Goal: Information Seeking & Learning: Find specific fact

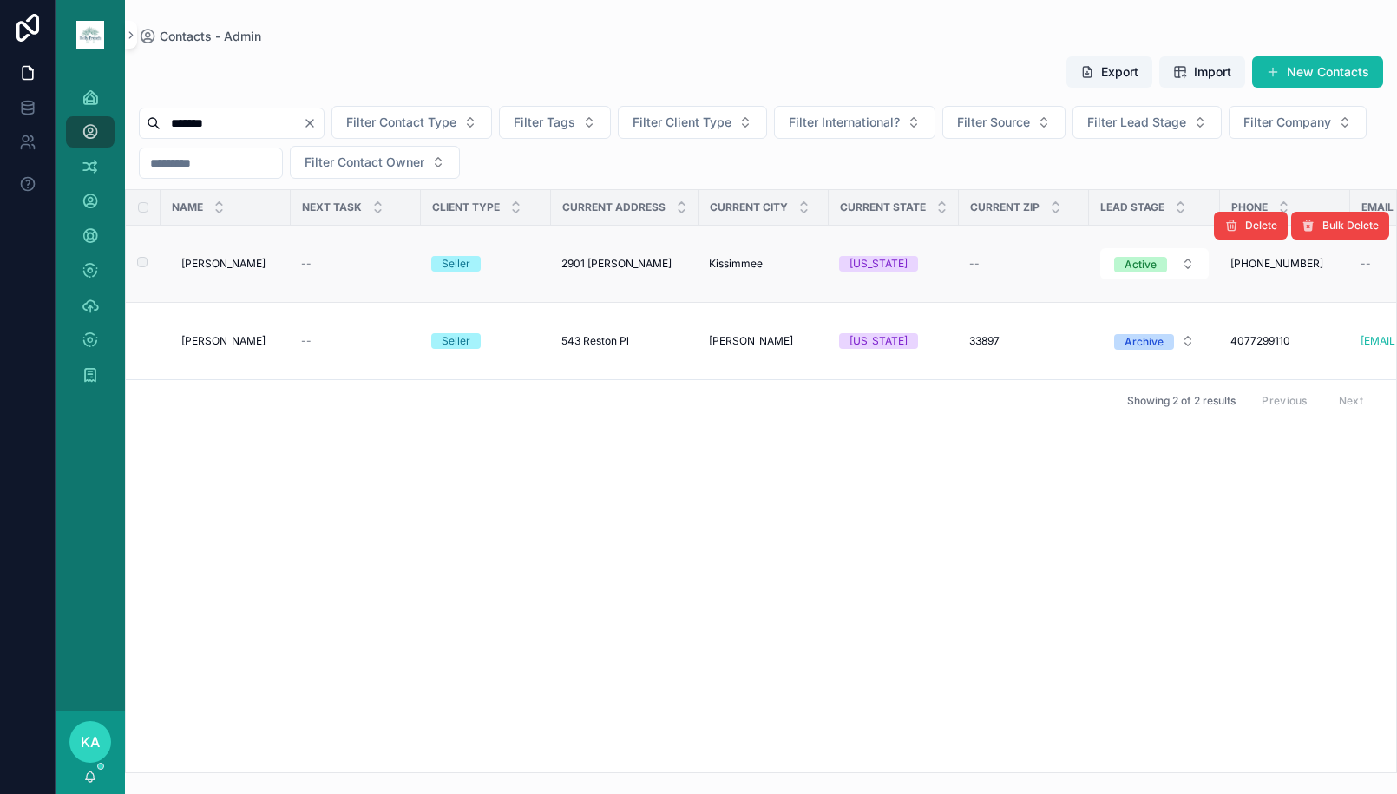
type input "*******"
click at [207, 266] on span "[PERSON_NAME]" at bounding box center [223, 264] width 84 height 14
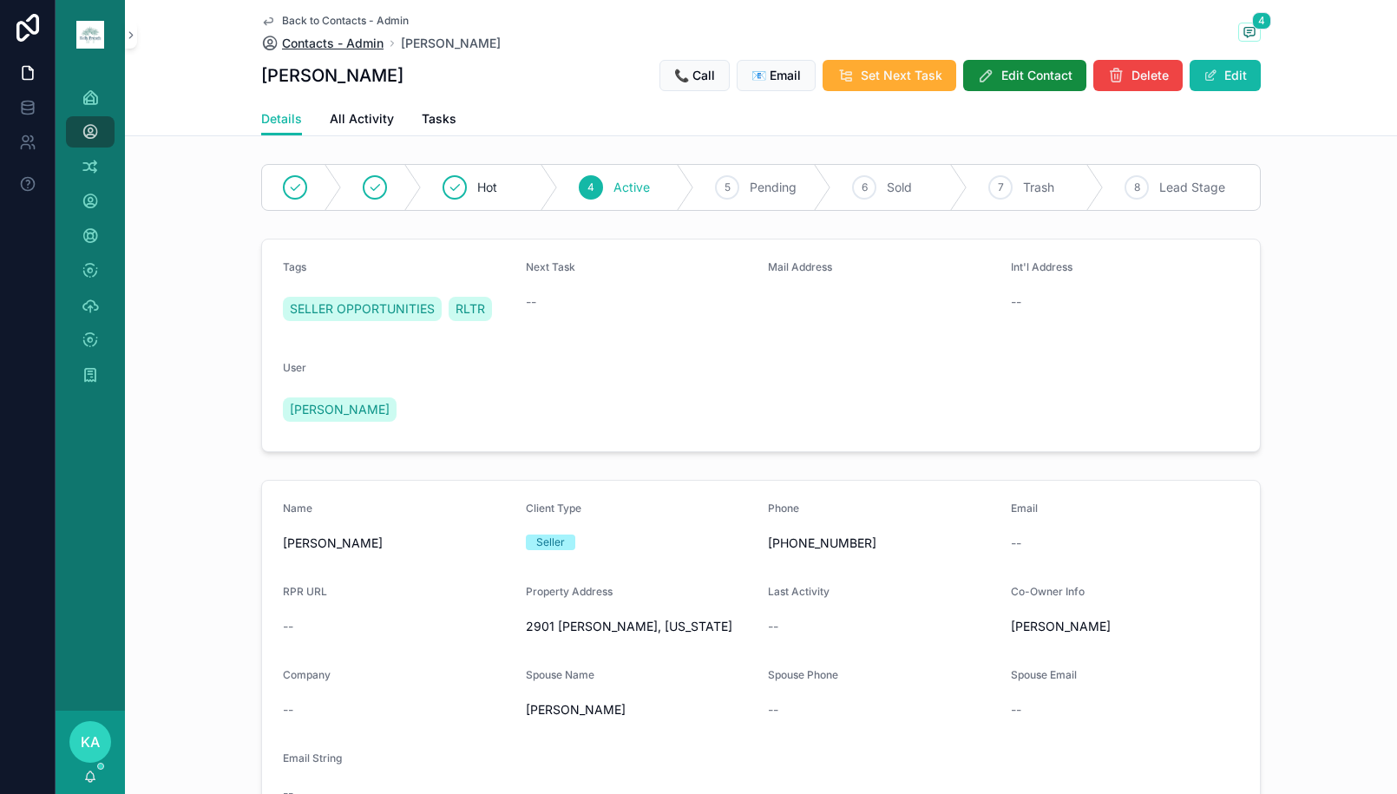
click at [286, 46] on span "Contacts - Admin" at bounding box center [333, 43] width 102 height 17
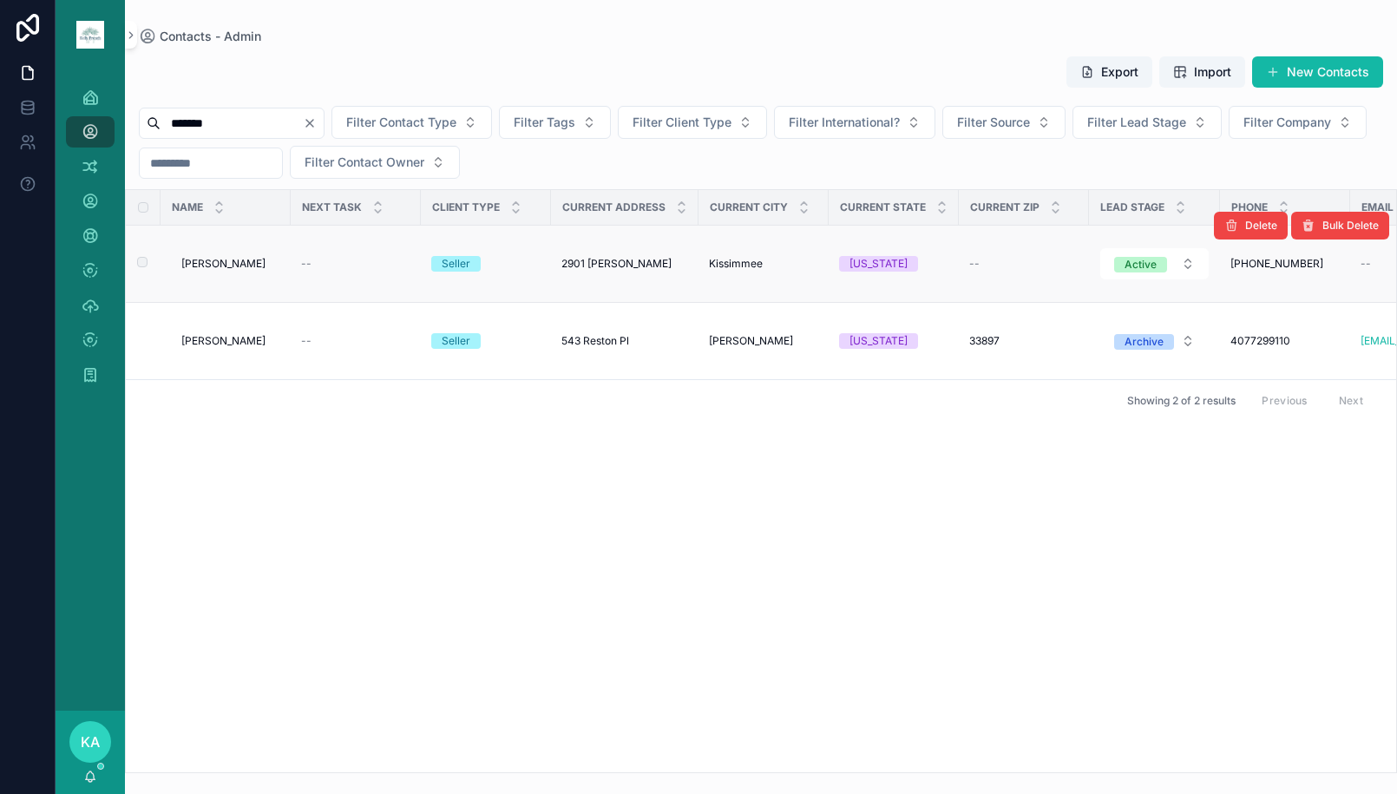
click at [227, 267] on span "[PERSON_NAME]" at bounding box center [223, 264] width 84 height 14
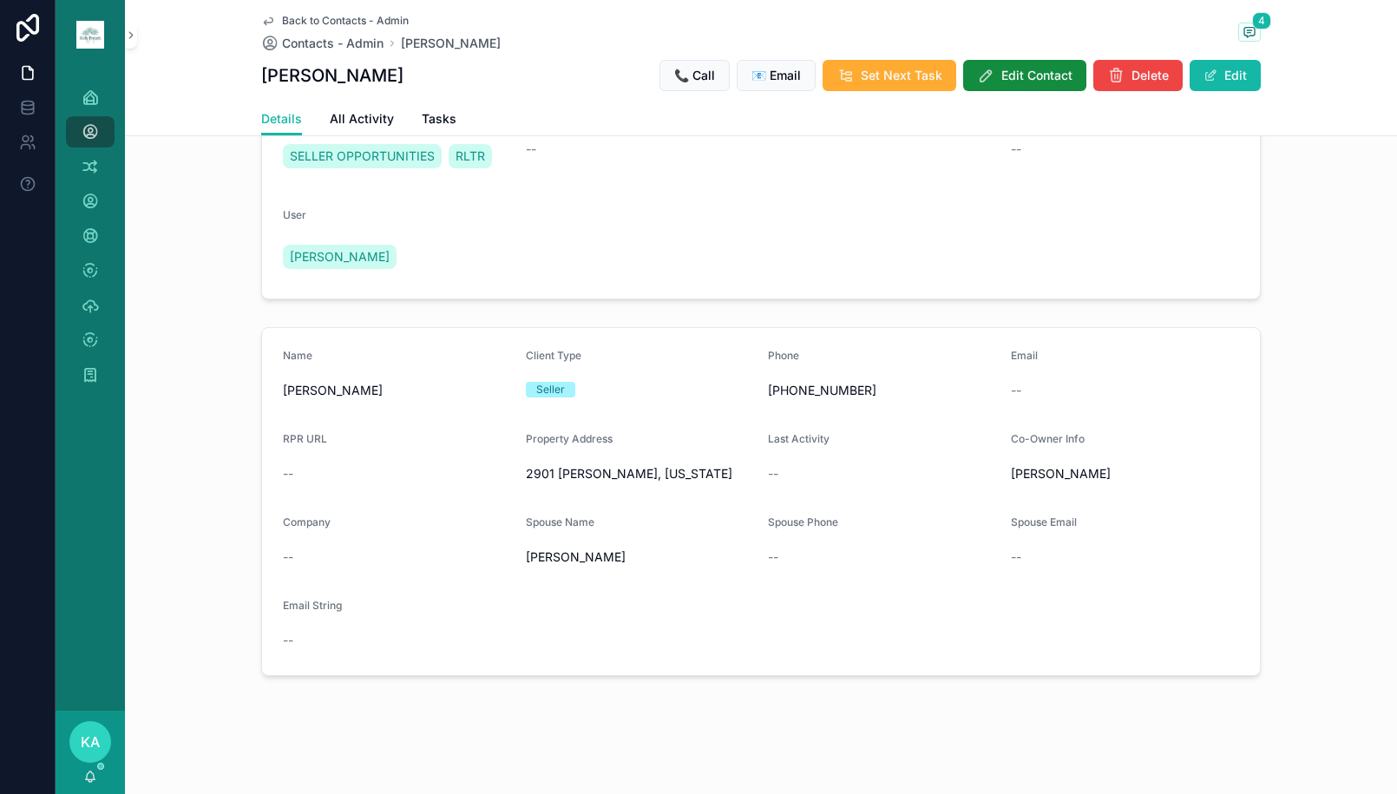
scroll to position [170, 0]
click at [1246, 23] on span at bounding box center [1250, 32] width 23 height 19
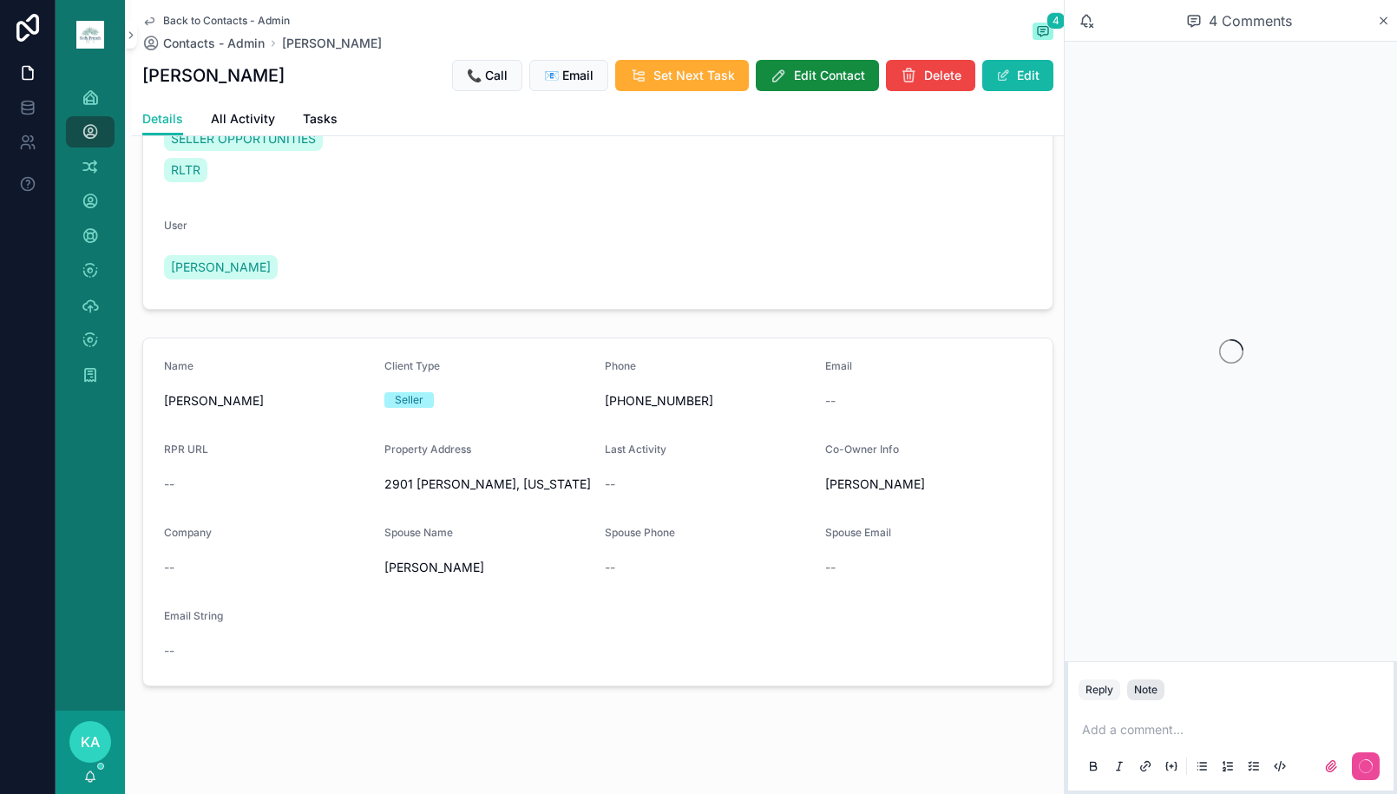
click at [1155, 762] on button at bounding box center [1145, 766] width 21 height 21
click at [1160, 695] on button "Note" at bounding box center [1146, 690] width 37 height 21
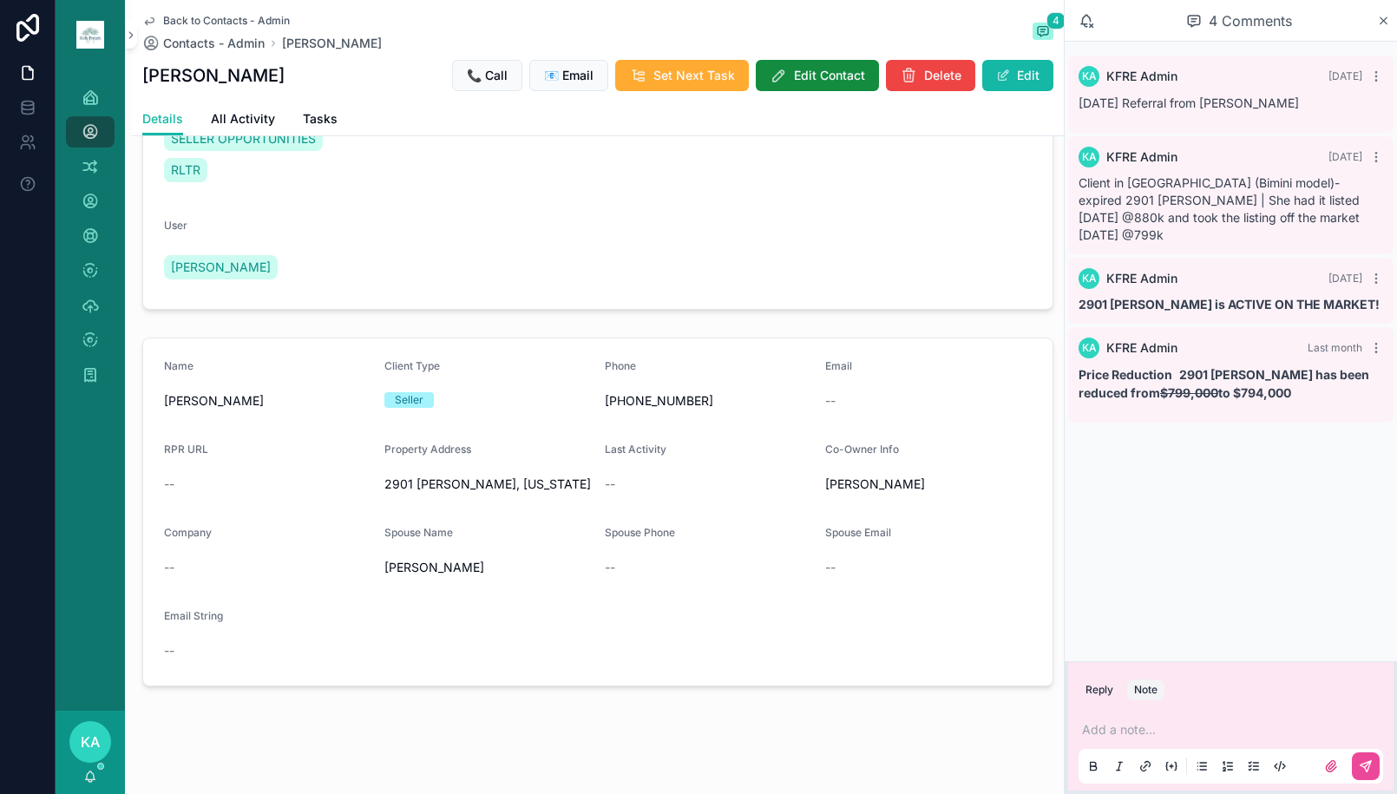
click at [1167, 729] on p at bounding box center [1234, 729] width 305 height 17
copy p "Price Reduction 2901 [PERSON_NAME] has been reduced from $799,000 to $794,000"
drag, startPoint x: 1337, startPoint y: 376, endPoint x: 1069, endPoint y: 355, distance: 268.2
click at [1069, 355] on div "KA KFRE Admin Last month Price Reduction 2901 [PERSON_NAME] has been reduced fr…" at bounding box center [1232, 374] width 326 height 95
click at [1180, 726] on p at bounding box center [1234, 729] width 305 height 17
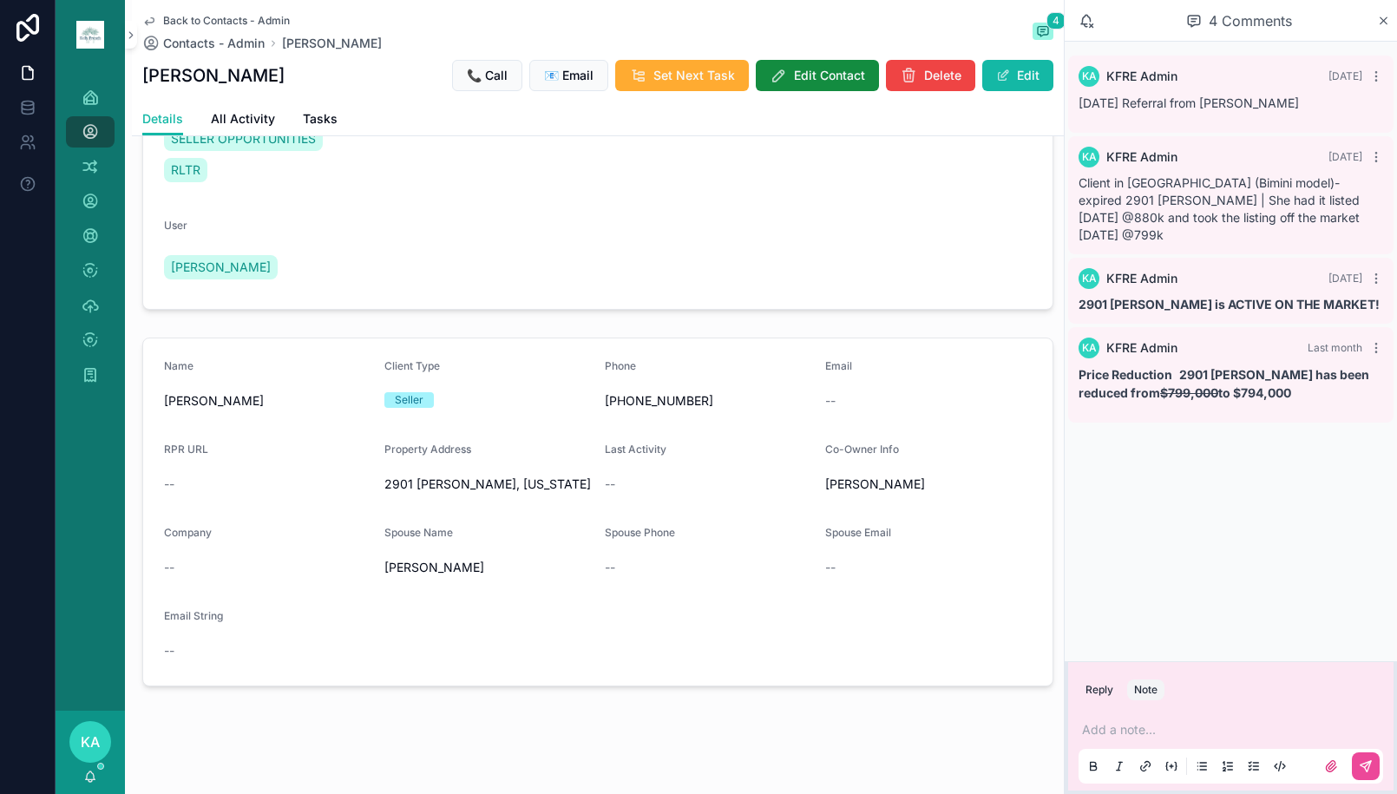
click at [1172, 727] on p at bounding box center [1234, 729] width 305 height 17
click at [1090, 721] on p "**********" at bounding box center [1234, 729] width 305 height 17
click at [1362, 774] on button at bounding box center [1366, 767] width 28 height 28
